Goal: Communication & Community: Connect with others

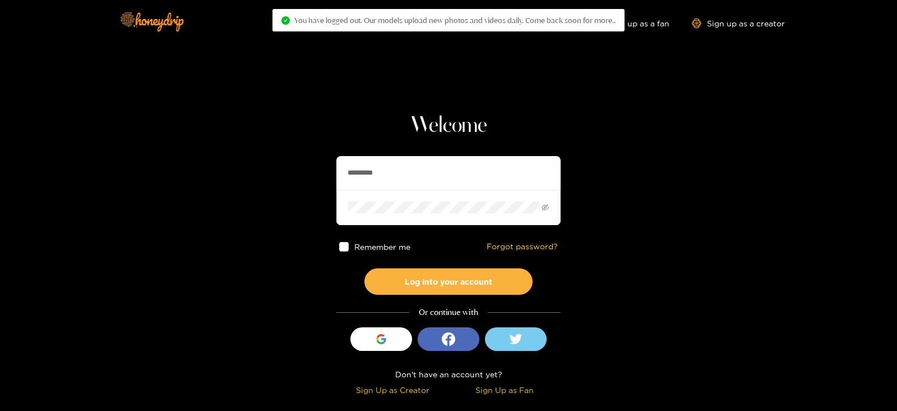
click at [314, 185] on section "Welcome ********* Remember me Forgot password? Log into your account Or continu…" at bounding box center [448, 199] width 897 height 399
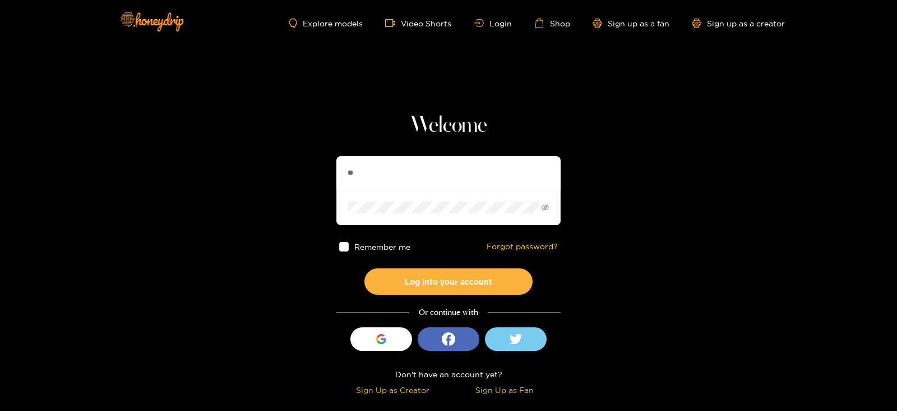
type input "*******"
click at [365, 268] on button "Log into your account" at bounding box center [449, 281] width 168 height 26
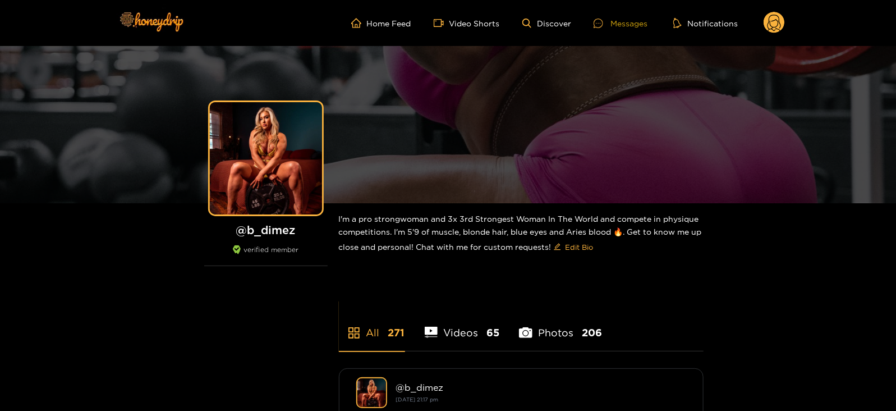
click at [611, 27] on div "Messages" at bounding box center [620, 23] width 54 height 13
